Goal: Find specific page/section: Find specific page/section

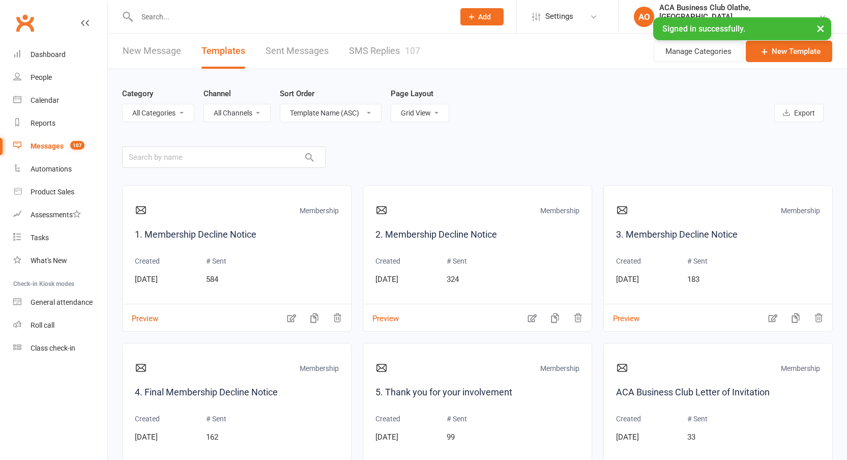
select select "grid"
click at [171, 10] on input "text" at bounding box center [290, 17] width 313 height 14
type input "mindy"
select select "grid"
click at [165, 19] on input "text" at bounding box center [290, 17] width 313 height 14
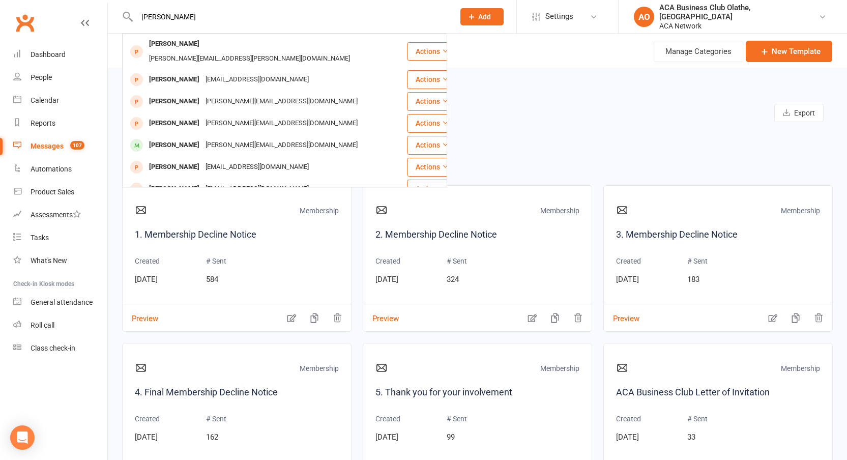
type input "jesse woodruff"
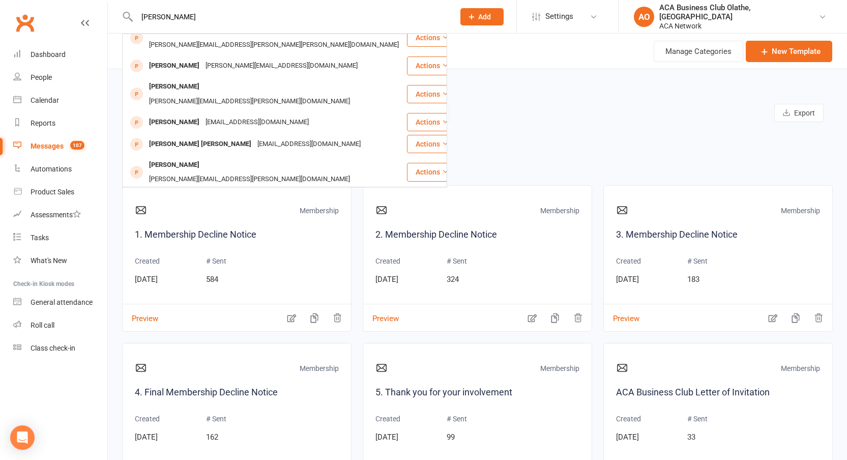
scroll to position [285, 0]
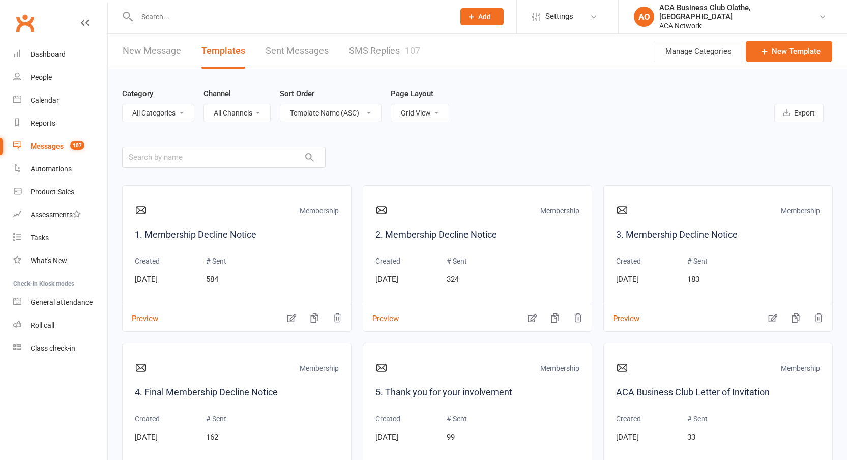
select select "grid"
click at [160, 15] on input "text" at bounding box center [290, 17] width 313 height 14
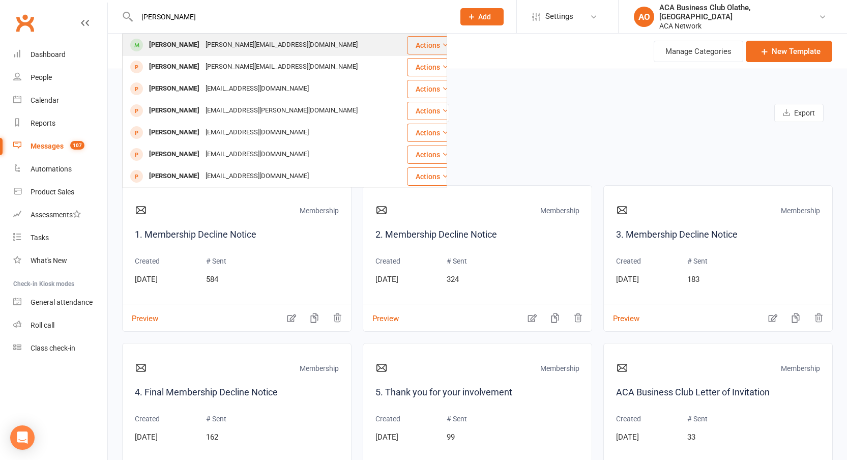
type input "bryce dawson"
click at [189, 46] on div "Brice Dawson" at bounding box center [174, 45] width 56 height 15
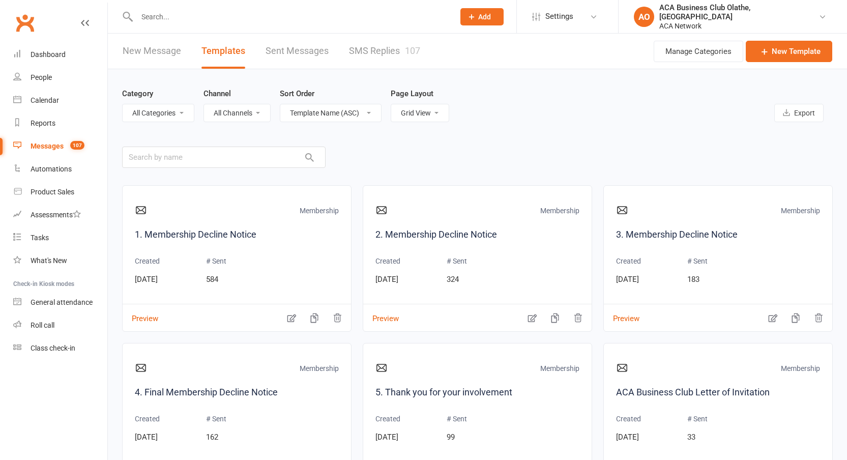
select select "grid"
click at [165, 22] on input "text" at bounding box center [290, 17] width 313 height 14
type input "kathy"
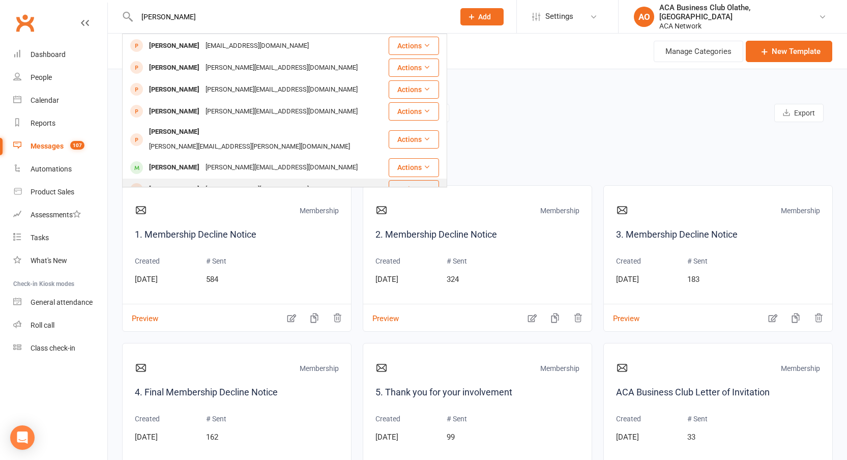
scroll to position [245, 0]
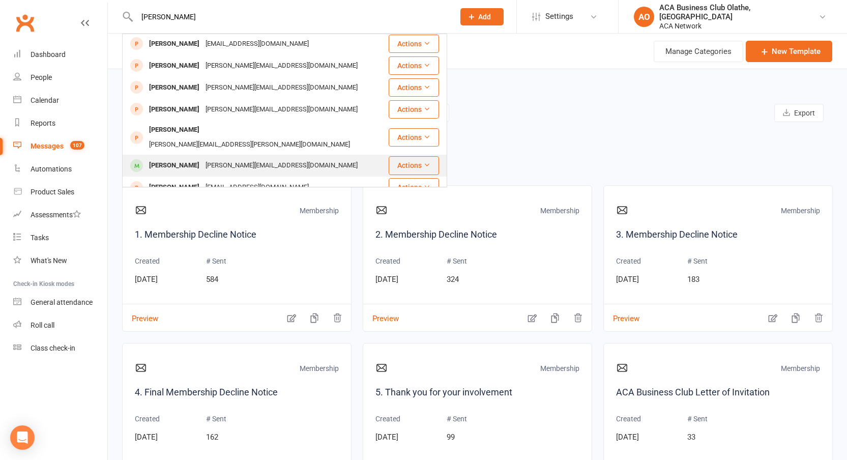
click at [214, 158] on div "kathy@dynamomethods.com" at bounding box center [281, 165] width 158 height 15
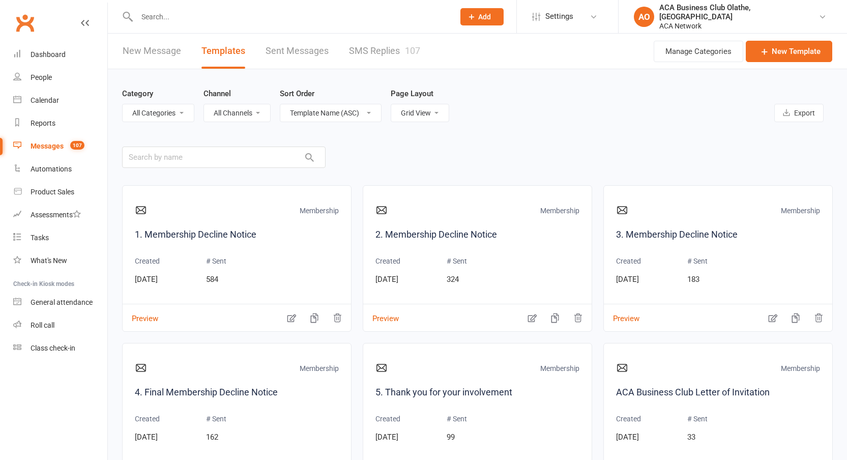
select select "grid"
click at [151, 16] on input "text" at bounding box center [290, 17] width 313 height 14
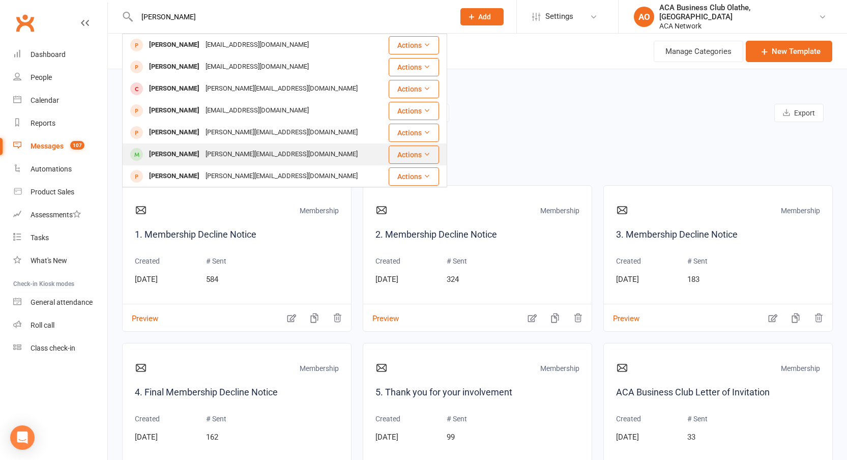
type input "[PERSON_NAME]"
click at [218, 152] on div "[PERSON_NAME][EMAIL_ADDRESS][DOMAIN_NAME]" at bounding box center [281, 154] width 158 height 15
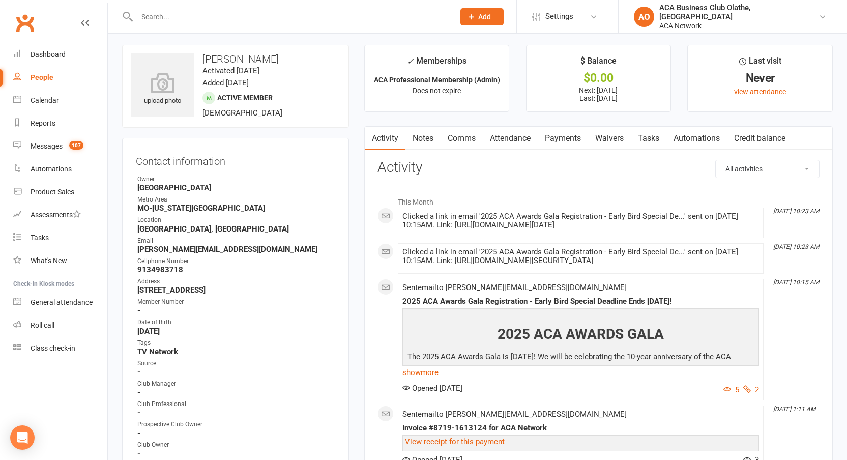
scroll to position [4, 0]
